Goal: Information Seeking & Learning: Learn about a topic

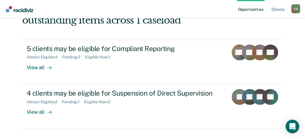
scroll to position [58, 0]
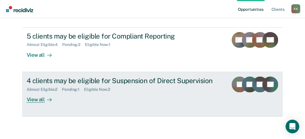
click at [246, 82] on rect at bounding box center [250, 85] width 16 height 16
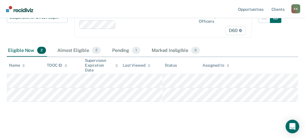
scroll to position [65, 0]
click at [251, 62] on th at bounding box center [268, 65] width 60 height 17
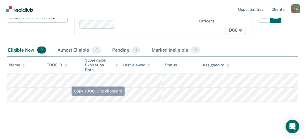
click at [57, 116] on main "Suspension of Direct Supervision Suspension of Direct Supervision is a type of …" at bounding box center [152, 52] width 305 height 175
